Goal: Check status: Check status

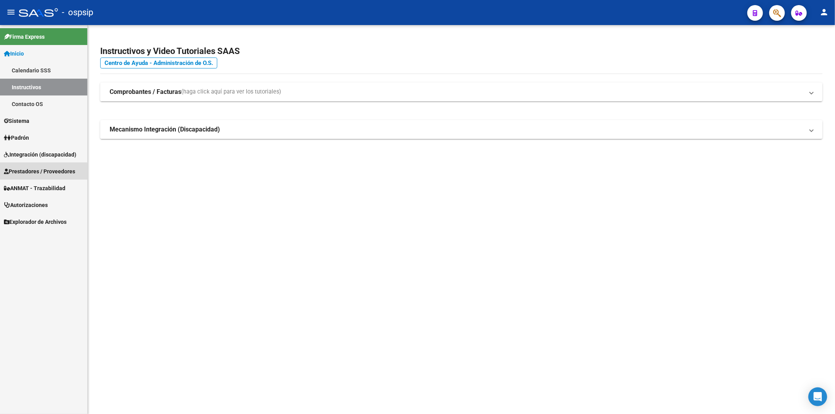
click at [34, 173] on span "Prestadores / Proveedores" at bounding box center [39, 171] width 71 height 9
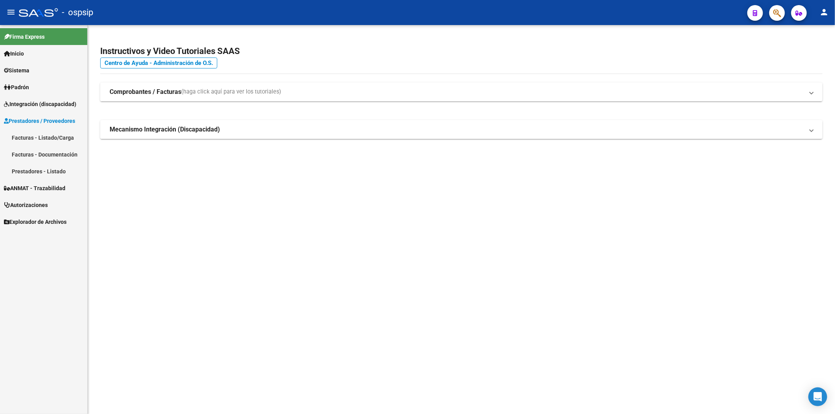
click at [47, 138] on link "Facturas - Listado/Carga" at bounding box center [43, 137] width 87 height 17
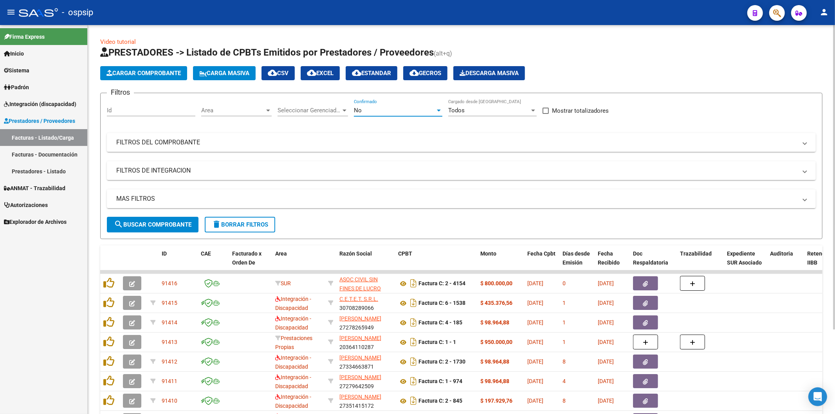
click at [393, 109] on div "No" at bounding box center [394, 110] width 81 height 7
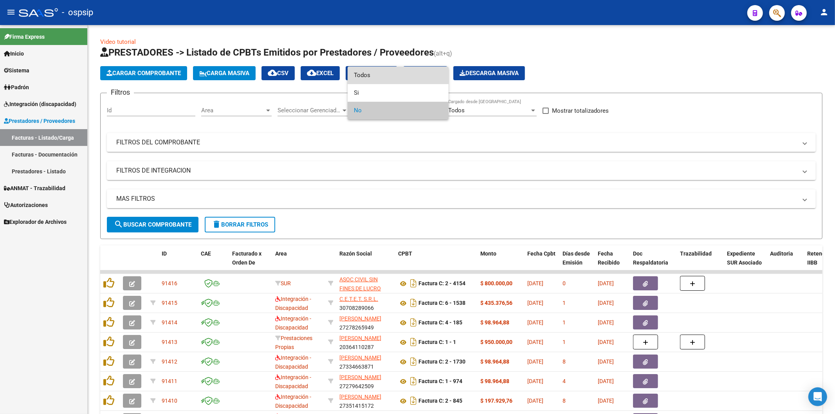
click at [386, 73] on span "Todos" at bounding box center [398, 76] width 88 height 18
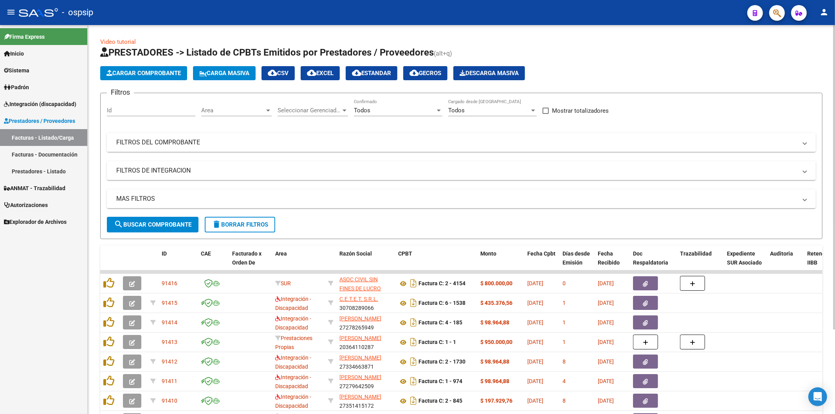
click at [693, 143] on mat-panel-title "FILTROS DEL COMPROBANTE" at bounding box center [456, 142] width 681 height 9
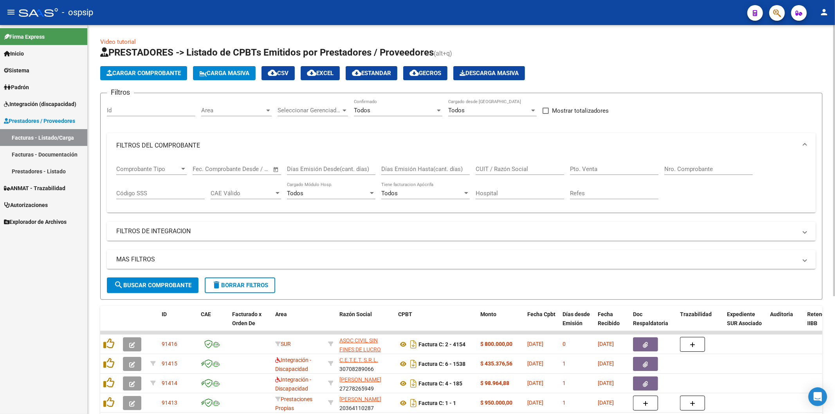
drag, startPoint x: 518, startPoint y: 168, endPoint x: 513, endPoint y: 167, distance: 4.4
click at [518, 167] on input "CUIT / Razón Social" at bounding box center [519, 169] width 88 height 7
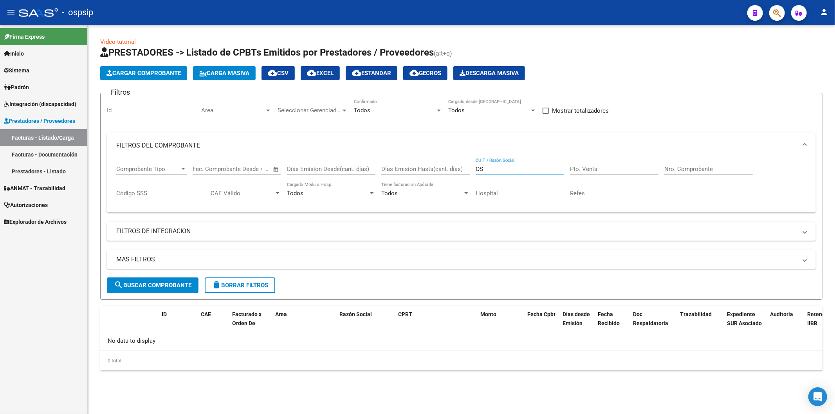
type input "O"
type input "C"
click at [687, 166] on input "Nro. Comprobante" at bounding box center [708, 169] width 88 height 7
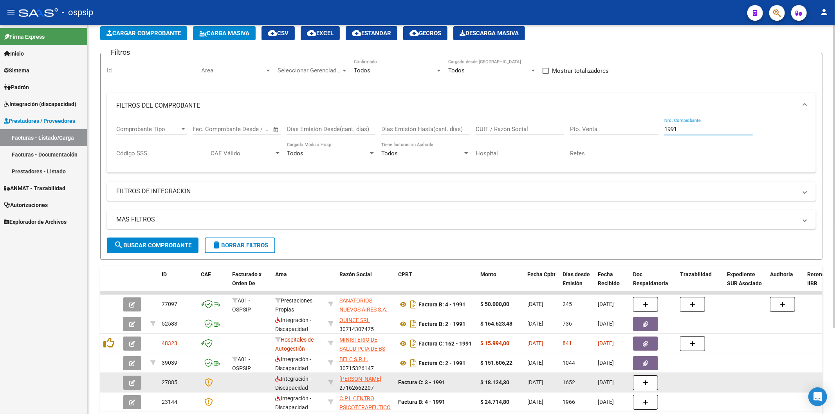
scroll to position [87, 0]
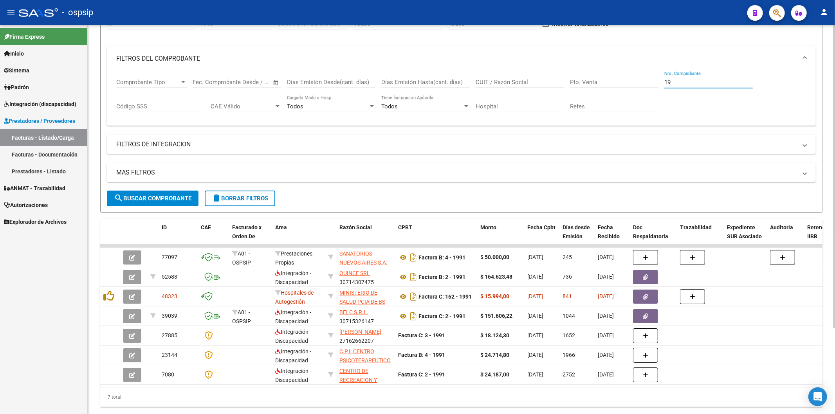
type input "1"
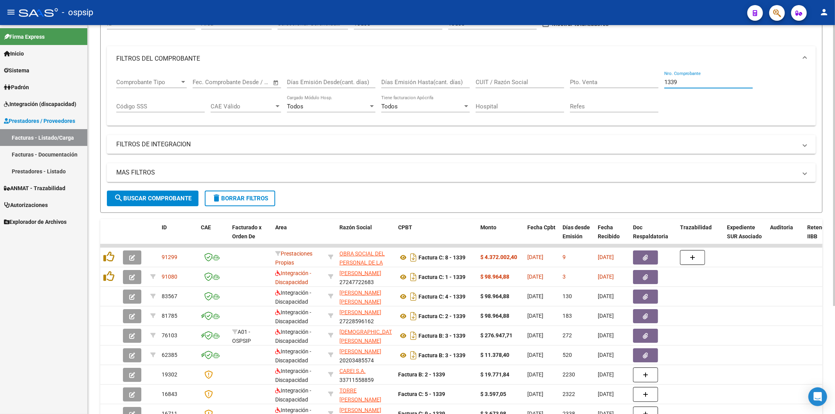
type input "1339"
click at [521, 81] on input "CUIT / Razón Social" at bounding box center [519, 82] width 88 height 7
type input "CERVECER"
click at [713, 81] on input "1339" at bounding box center [708, 82] width 88 height 7
type input "1"
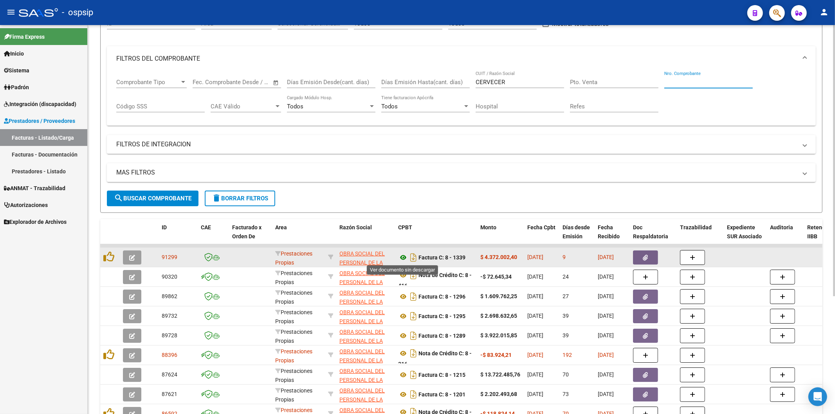
click at [404, 256] on icon at bounding box center [403, 257] width 10 height 9
click at [646, 252] on button "button" at bounding box center [645, 257] width 25 height 14
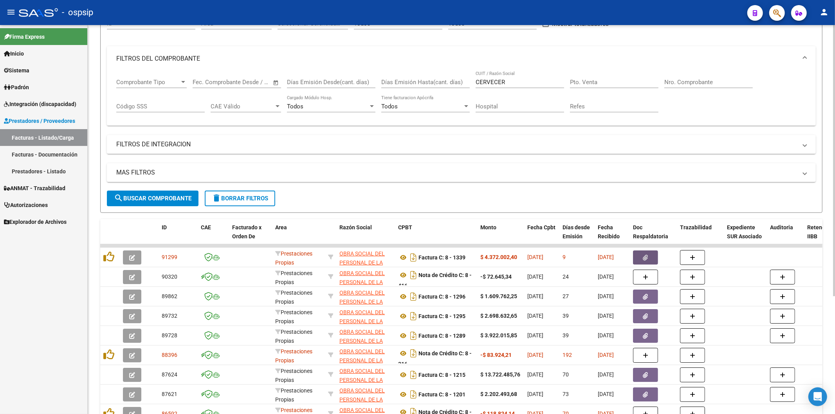
click at [521, 83] on input "CERVECER" at bounding box center [519, 82] width 88 height 7
type input "C"
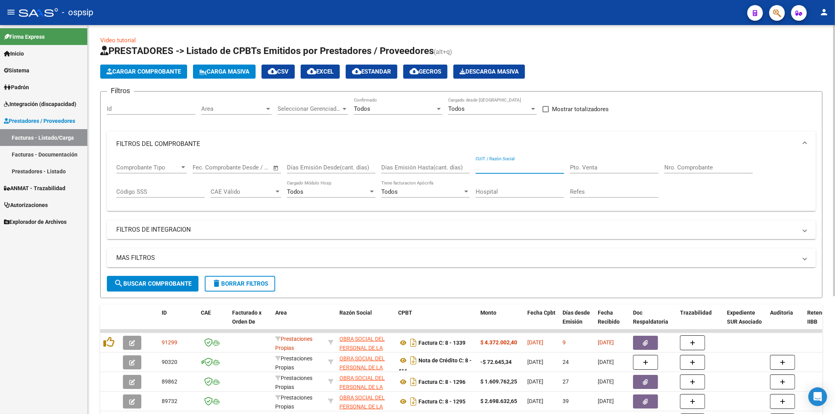
scroll to position [0, 0]
